Goal: Transaction & Acquisition: Purchase product/service

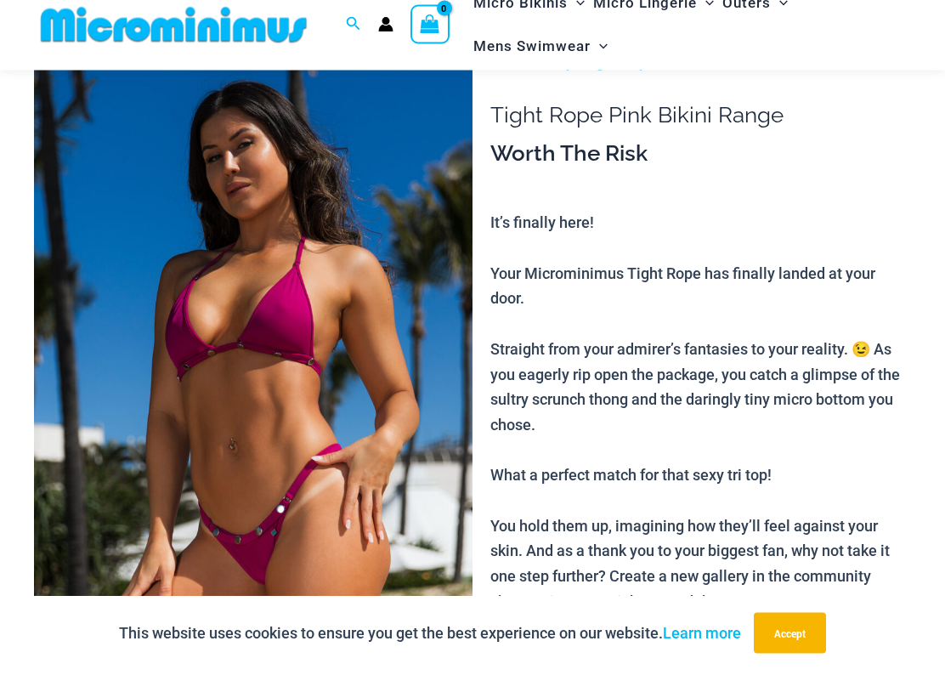
scroll to position [121, 0]
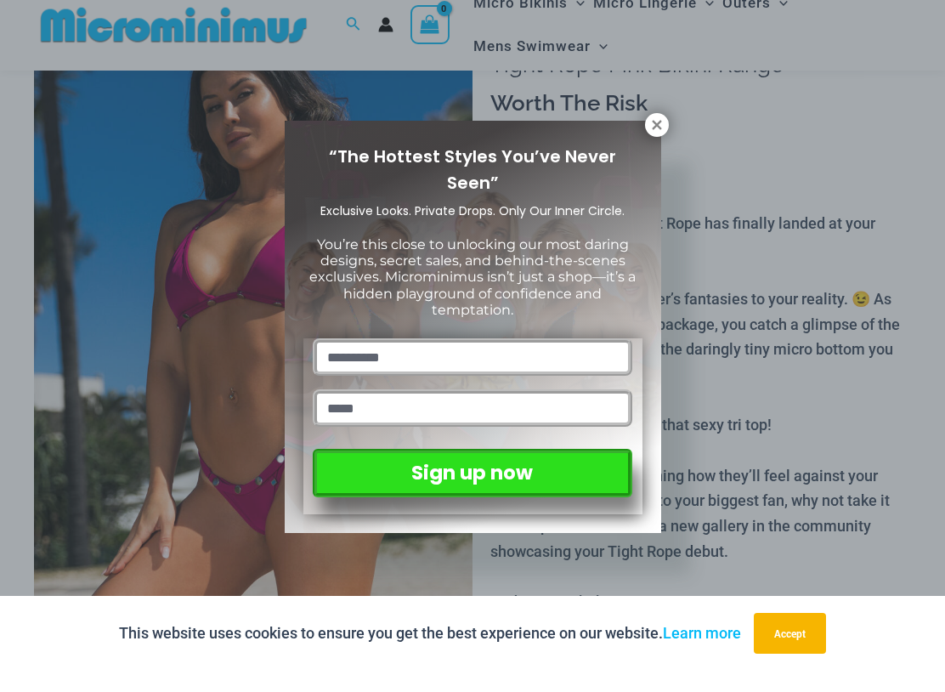
click at [652, 138] on icon at bounding box center [656, 145] width 15 height 15
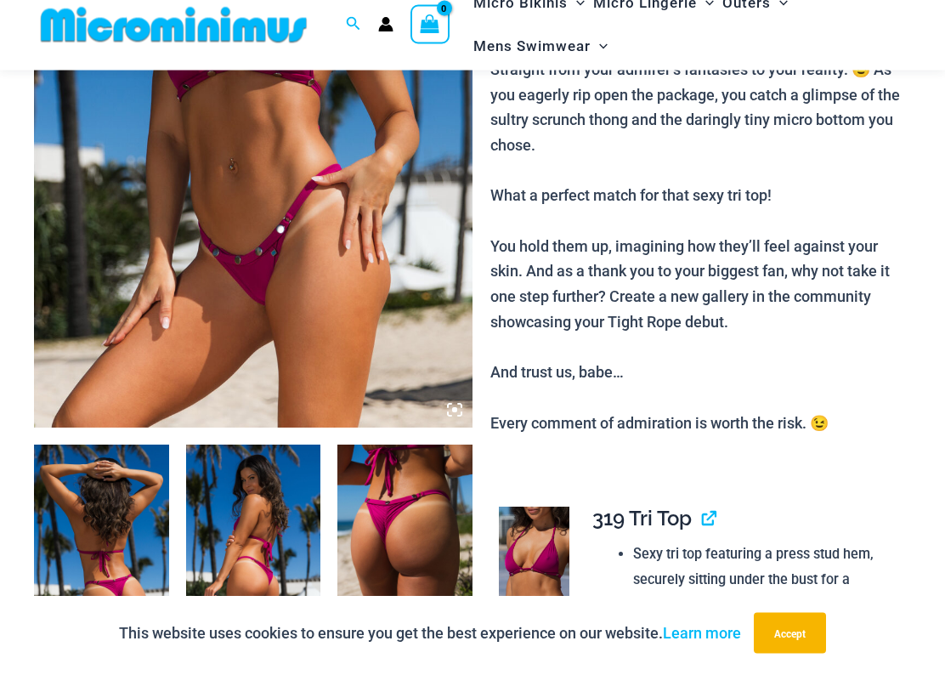
scroll to position [354, 0]
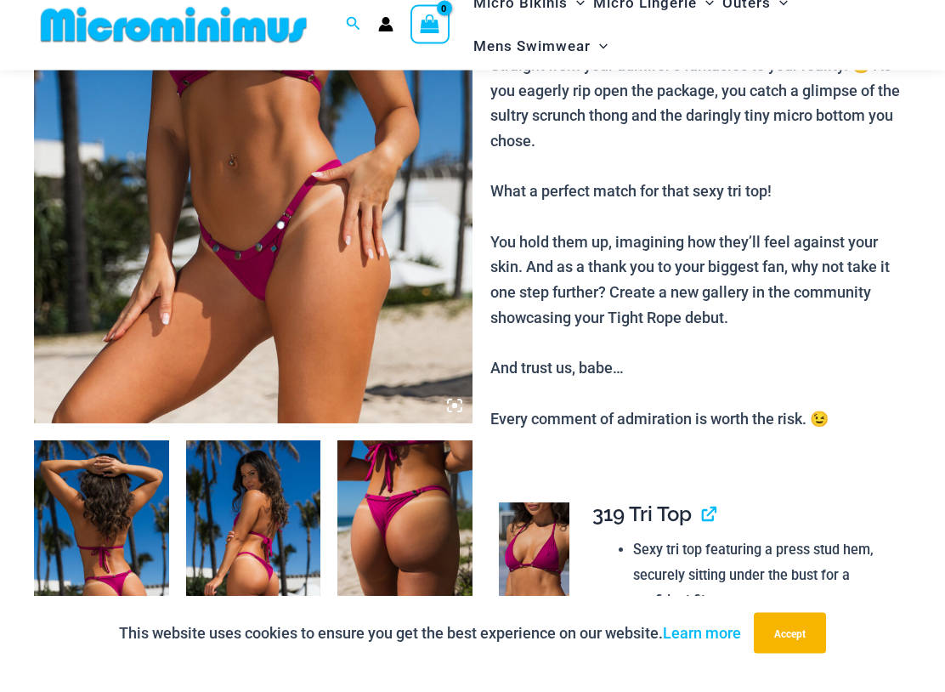
click at [399, 517] on img at bounding box center [404, 563] width 135 height 202
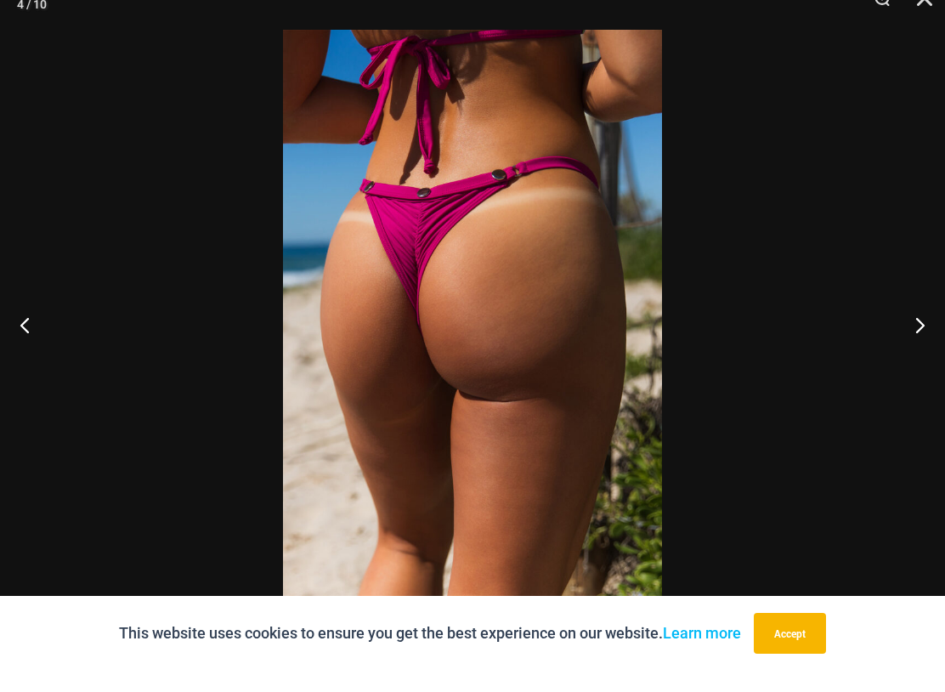
click at [936, 325] on button "Next" at bounding box center [913, 345] width 64 height 85
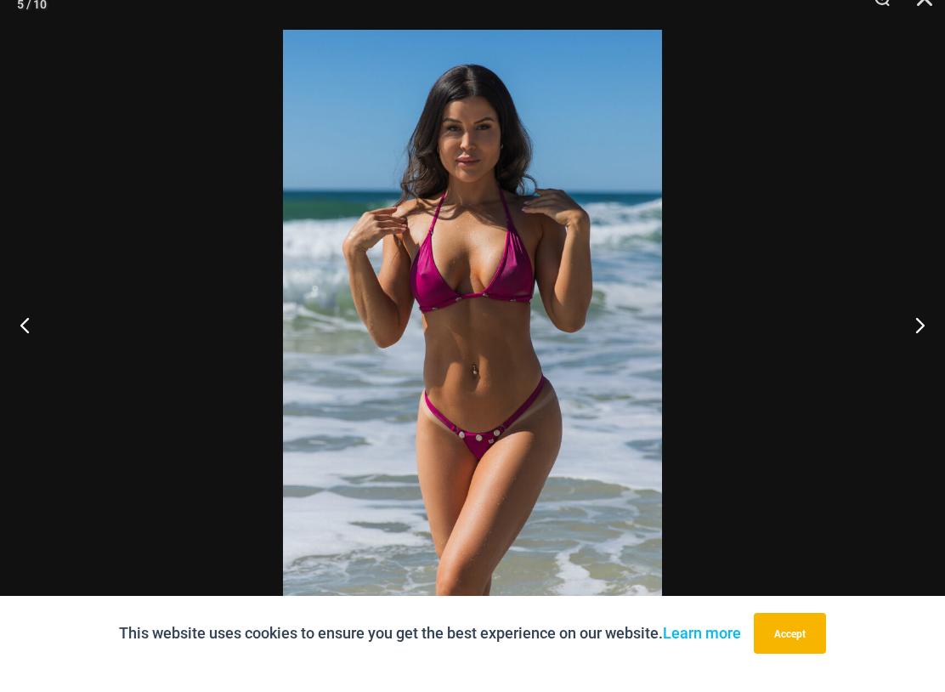
click at [791, 637] on button "Accept" at bounding box center [790, 654] width 72 height 41
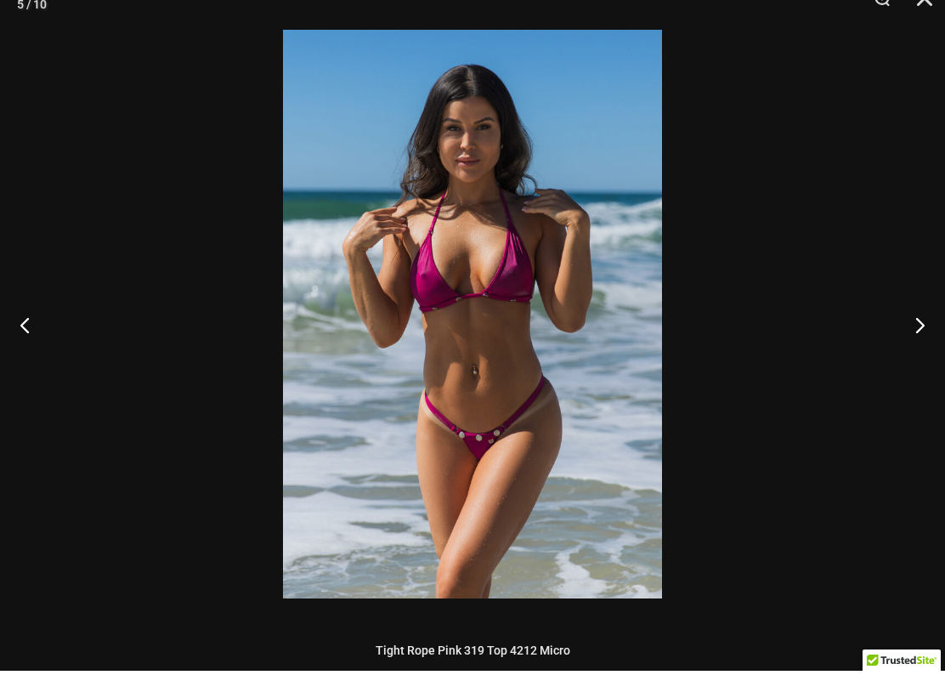
click at [936, 6] on button "Close" at bounding box center [918, 25] width 42 height 51
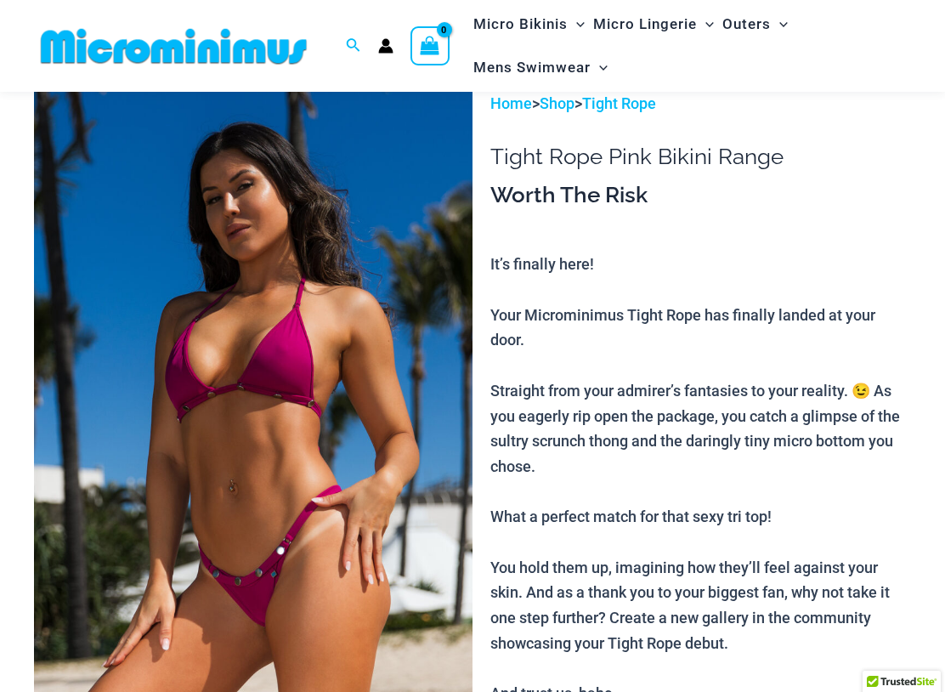
scroll to position [50, 0]
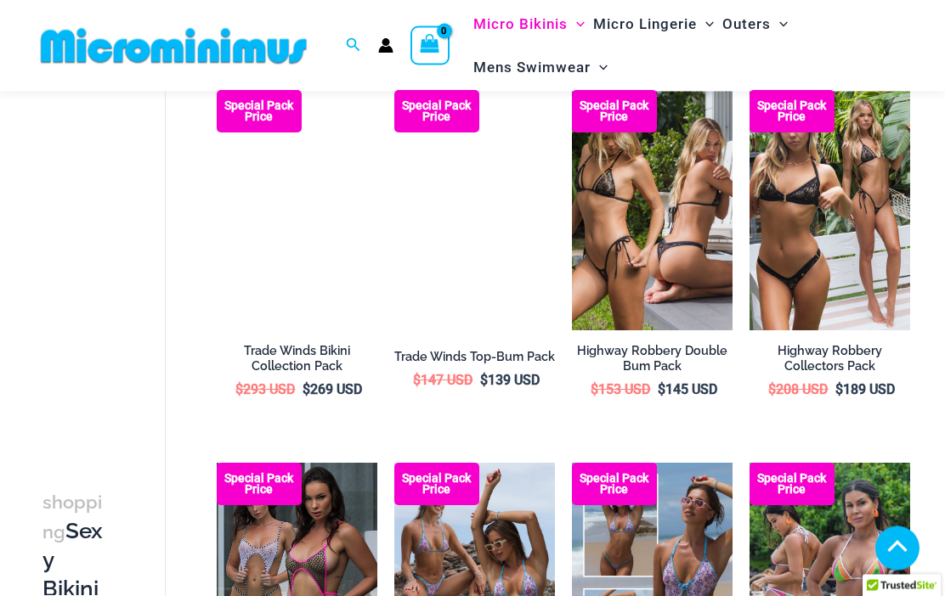
scroll to position [1629, 0]
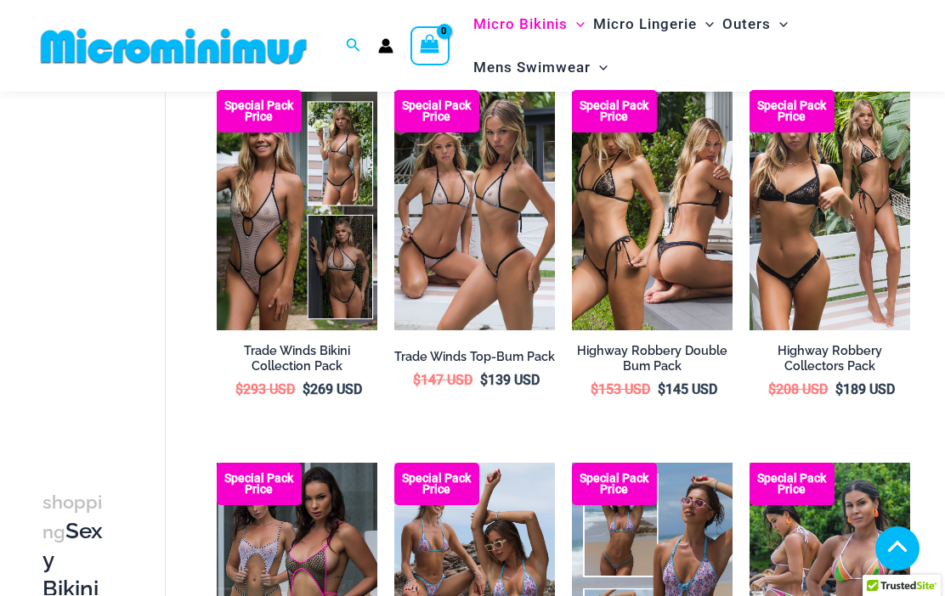
click at [572, 90] on img at bounding box center [572, 90] width 0 height 0
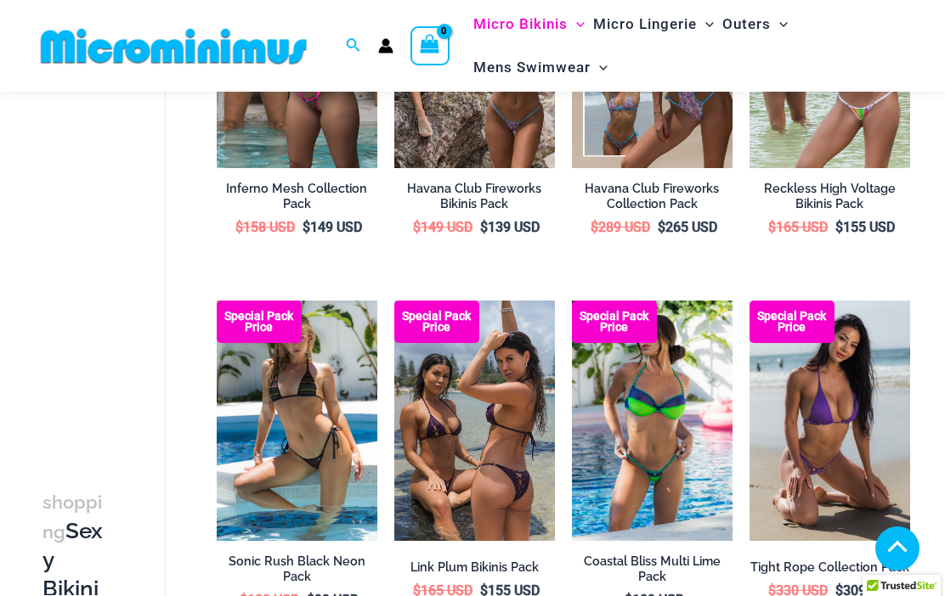
scroll to position [2162, 0]
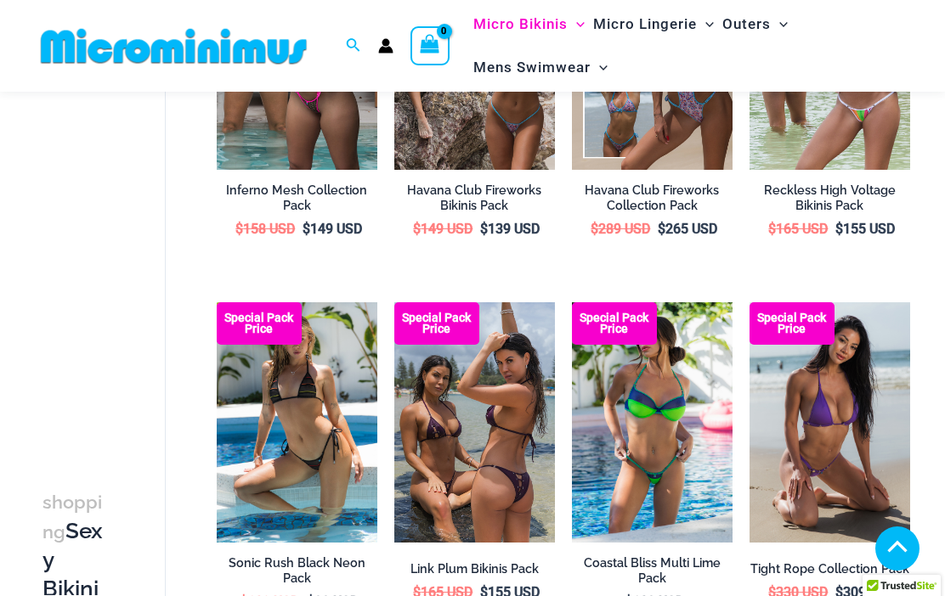
click at [217, 302] on img at bounding box center [217, 302] width 0 height 0
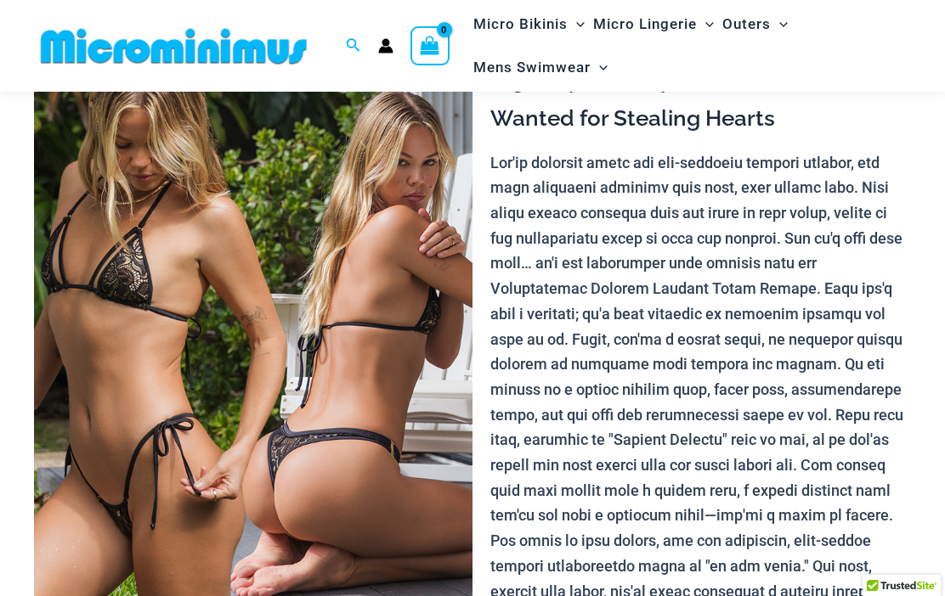
scroll to position [125, 0]
